Goal: Transaction & Acquisition: Purchase product/service

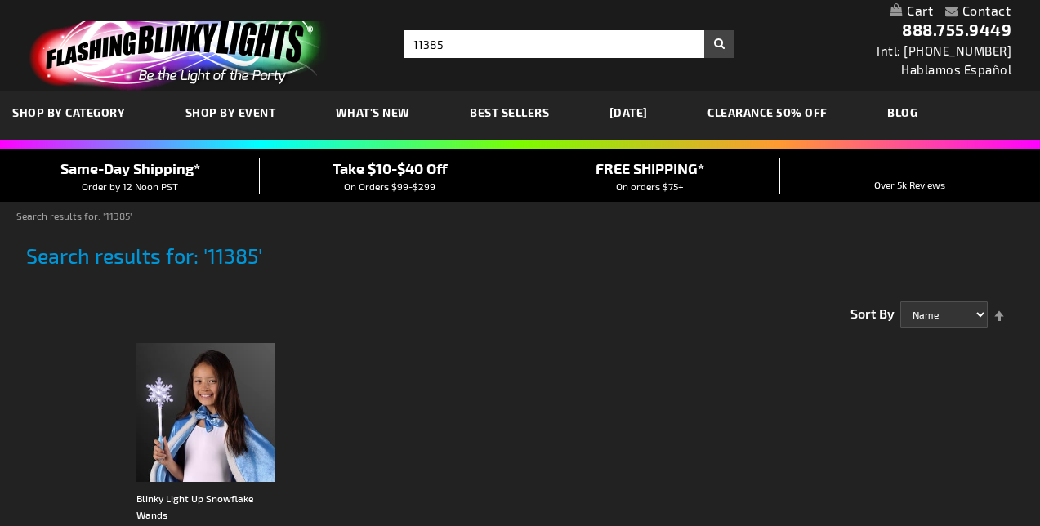
scroll to position [194, 0]
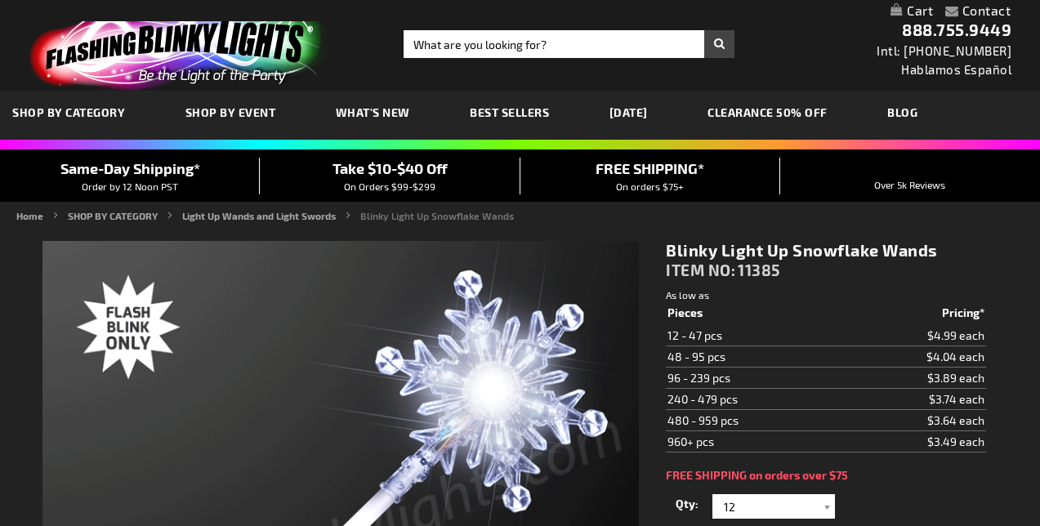
click at [827, 494] on div at bounding box center [826, 506] width 16 height 25
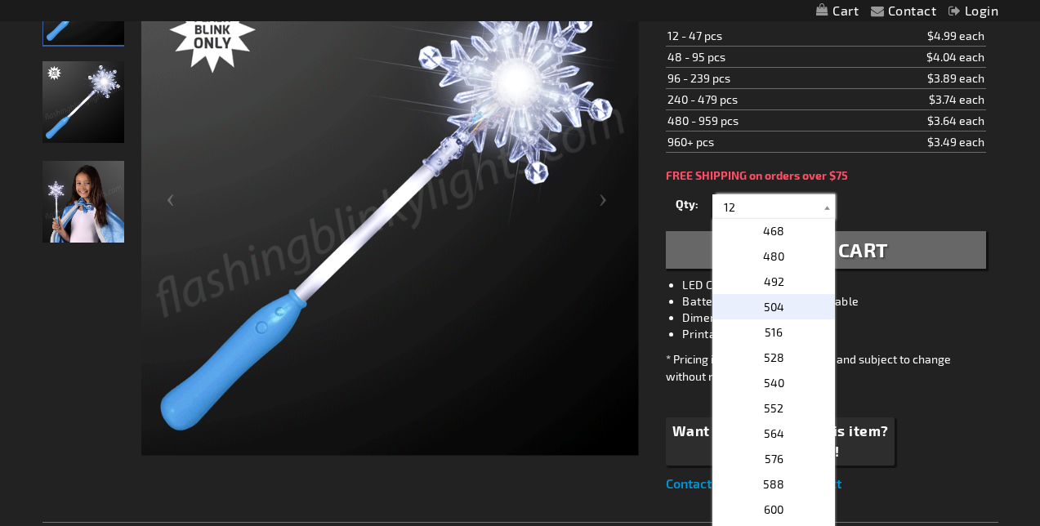
scroll to position [311, 0]
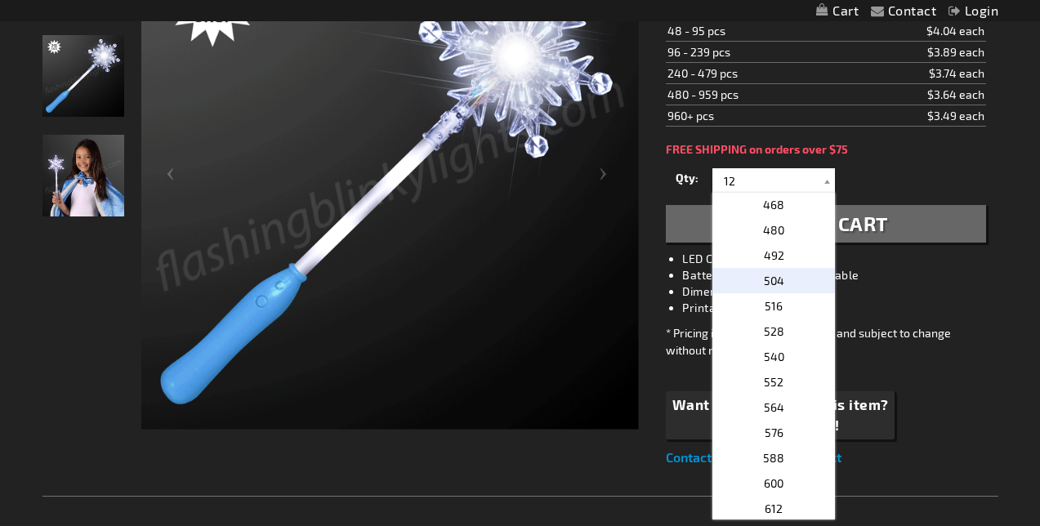
click at [777, 288] on p "504" at bounding box center [773, 280] width 123 height 25
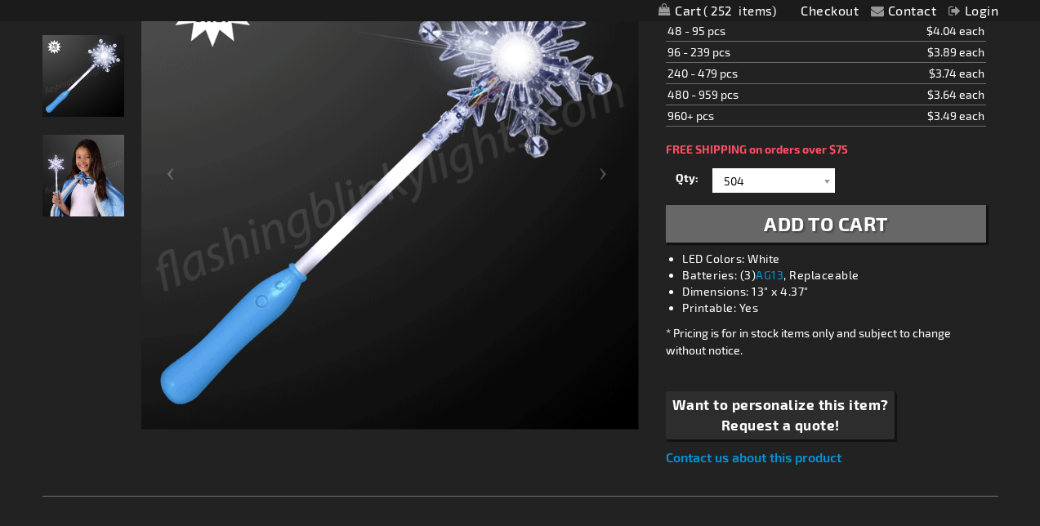
click at [911, 291] on li "Dimensions: 13" x 4.37"" at bounding box center [841, 291] width 319 height 16
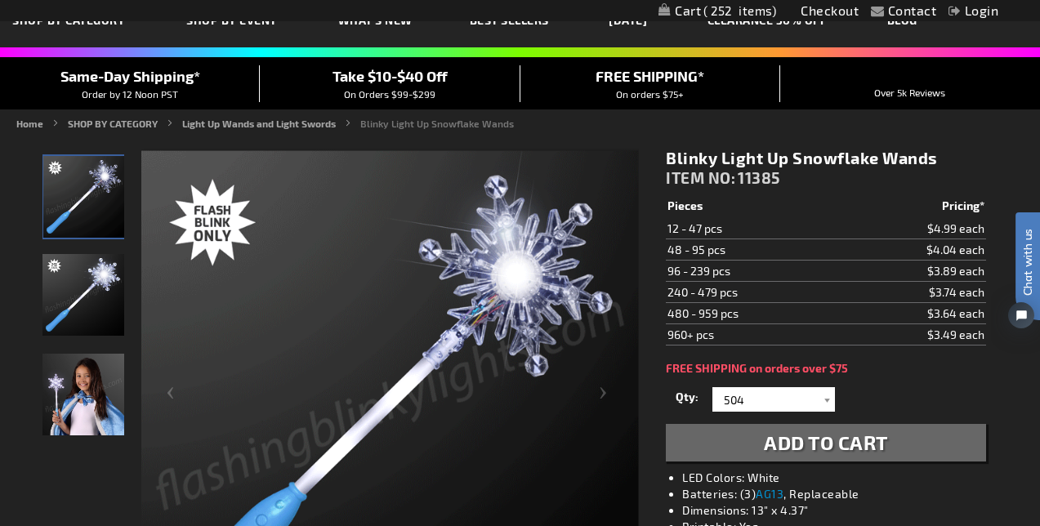
scroll to position [91, 0]
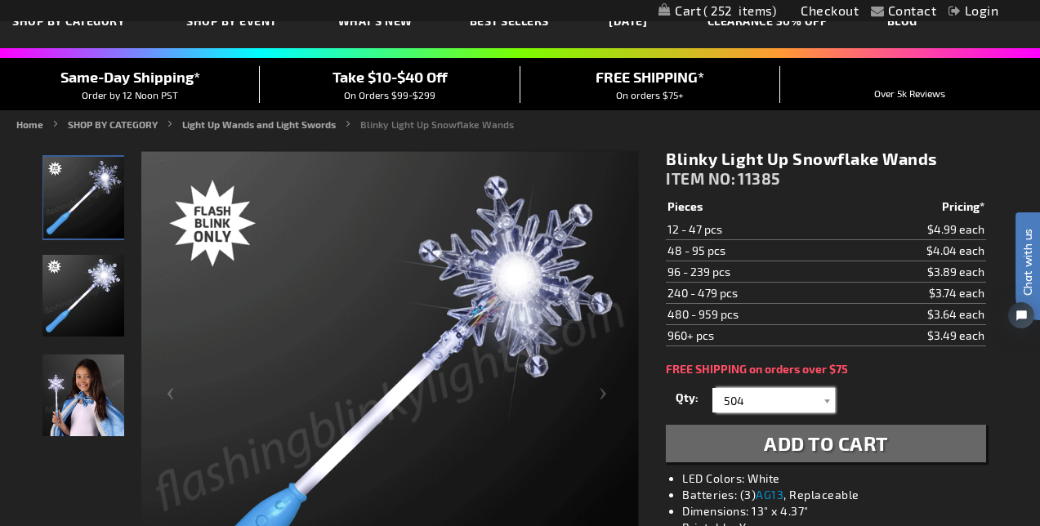
click at [793, 412] on input "504" at bounding box center [775, 400] width 118 height 25
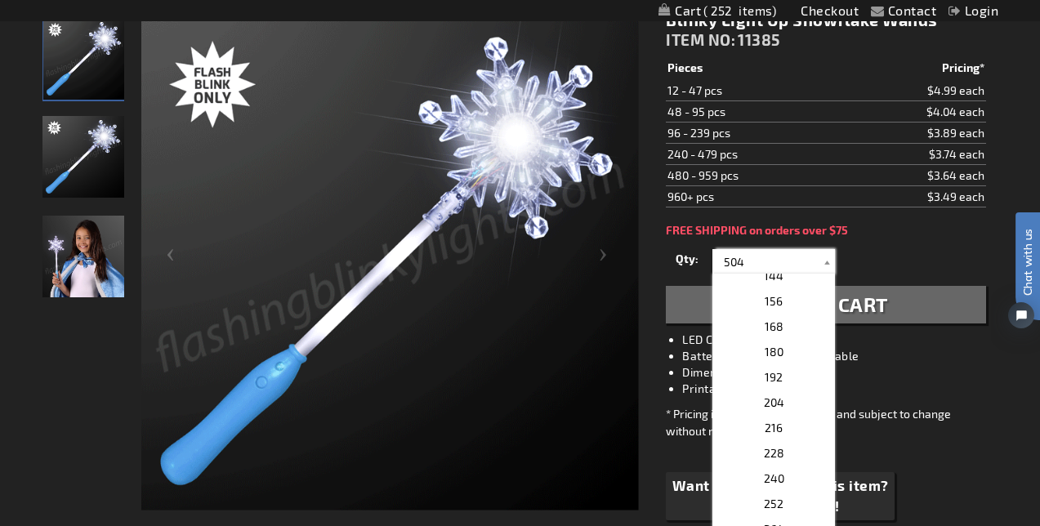
scroll to position [353, 0]
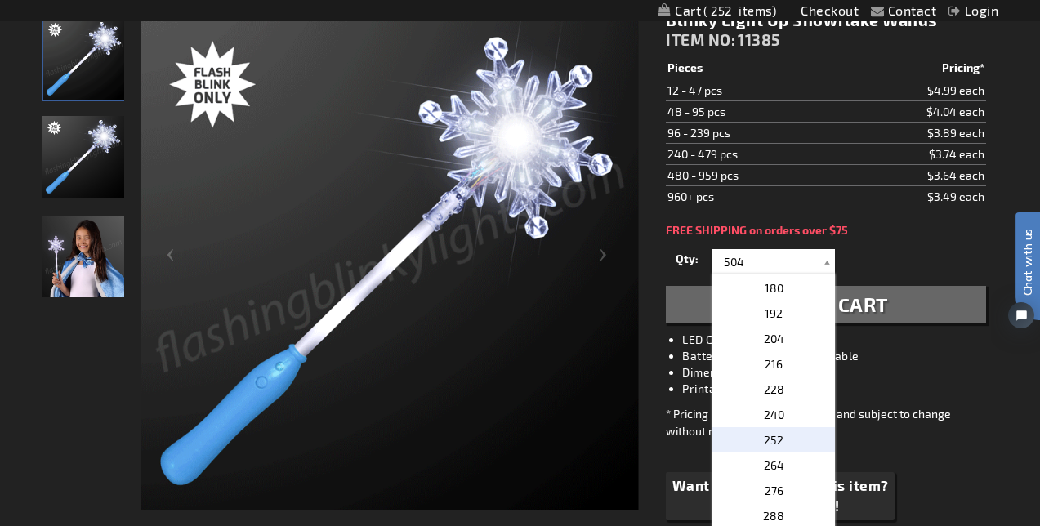
click at [787, 442] on p "252" at bounding box center [773, 439] width 123 height 25
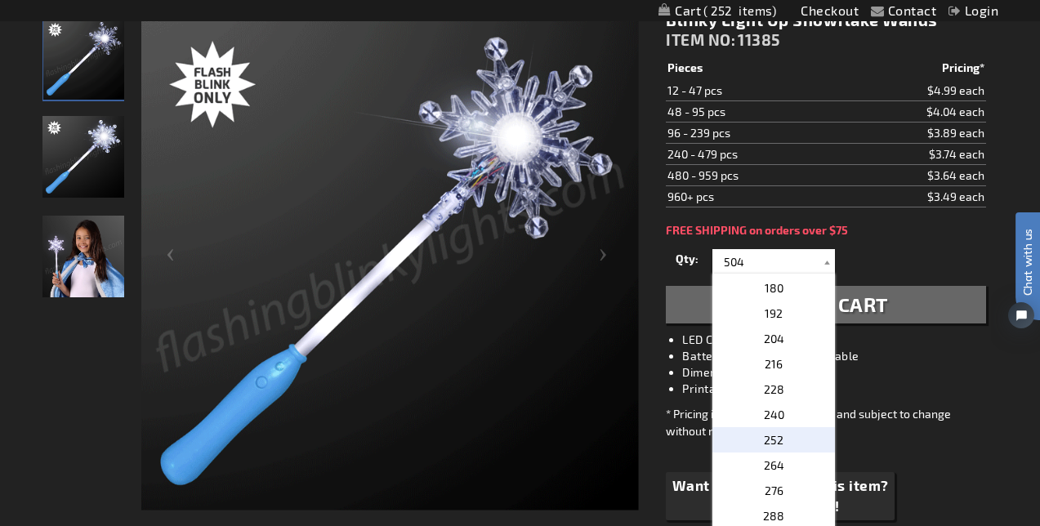
type input "252"
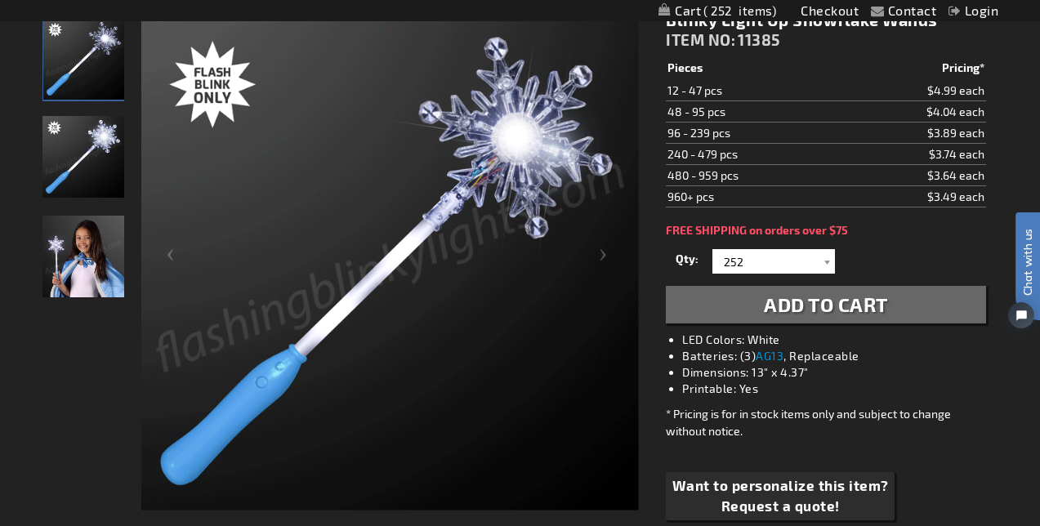
click at [956, 425] on div "* Pricing is for in stock items only and subject to change without notice." at bounding box center [825, 422] width 319 height 34
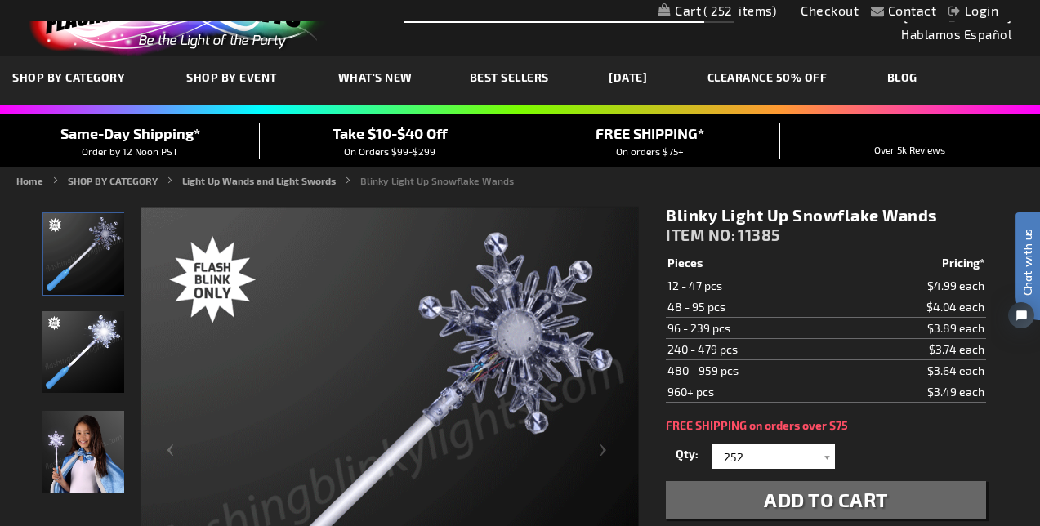
scroll to position [0, 0]
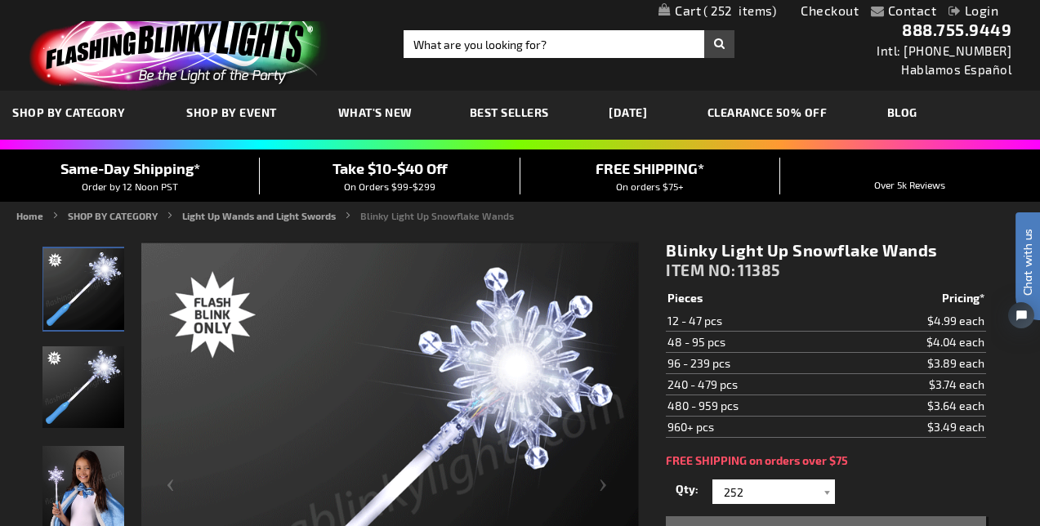
click at [747, 13] on span "252" at bounding box center [739, 10] width 73 height 15
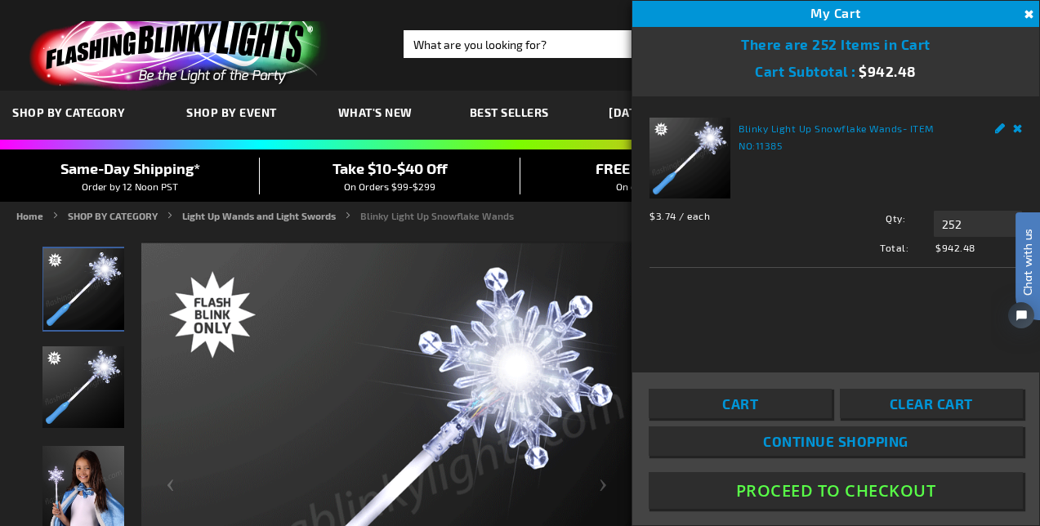
click at [577, 225] on div "Home SHOP BY CATEGORY Light Up Wands and Light Swords Blinky Light Up Snowflake…" at bounding box center [520, 218] width 1040 height 20
